Goal: Task Accomplishment & Management: Manage account settings

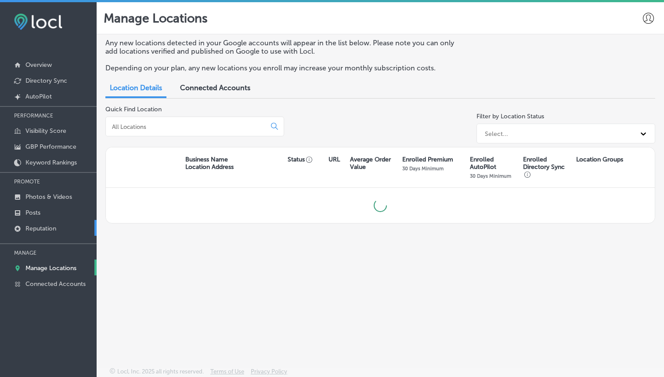
click at [72, 227] on link "Reputation" at bounding box center [48, 228] width 97 height 16
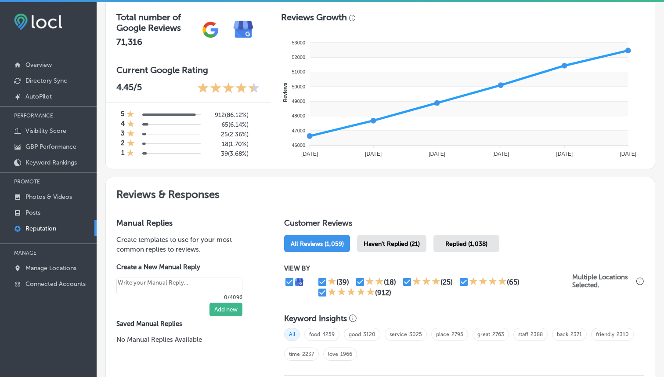
scroll to position [389, 0]
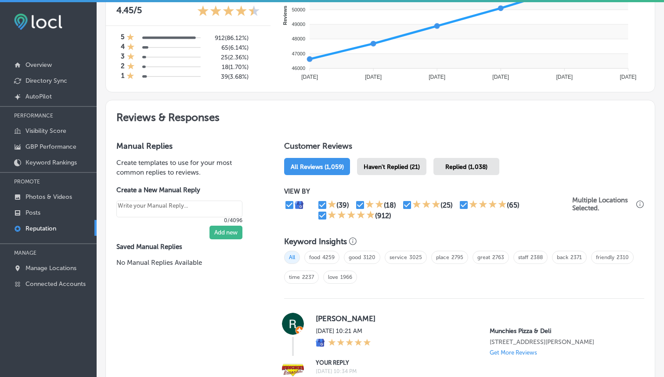
click at [402, 163] on span "Haven't Replied (21)" at bounding box center [392, 166] width 56 height 7
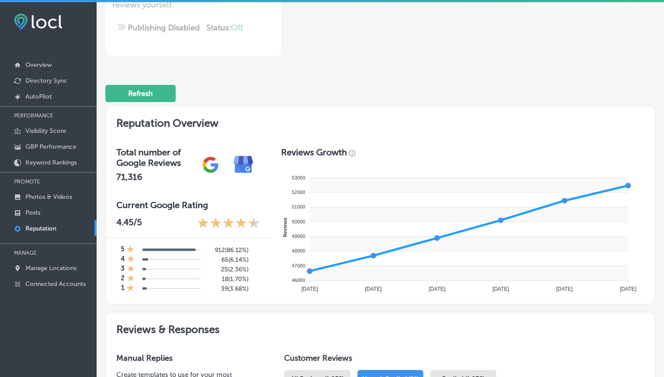
scroll to position [262, 0]
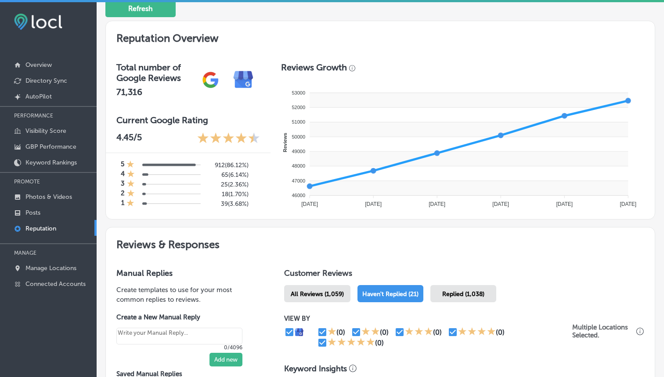
click at [450, 290] on span "Replied (1,038)" at bounding box center [463, 293] width 42 height 7
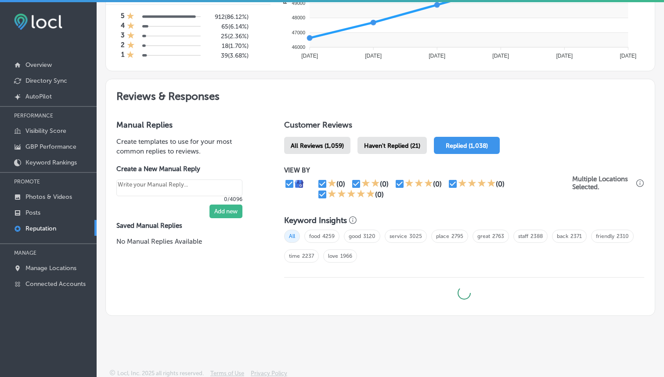
scroll to position [2, 0]
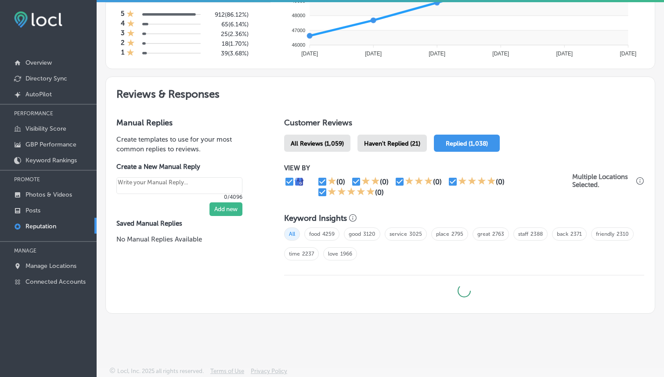
type textarea "x"
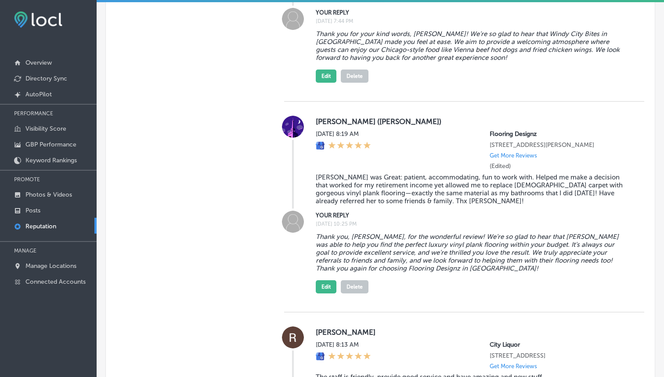
scroll to position [1683, 0]
